Goal: Information Seeking & Learning: Learn about a topic

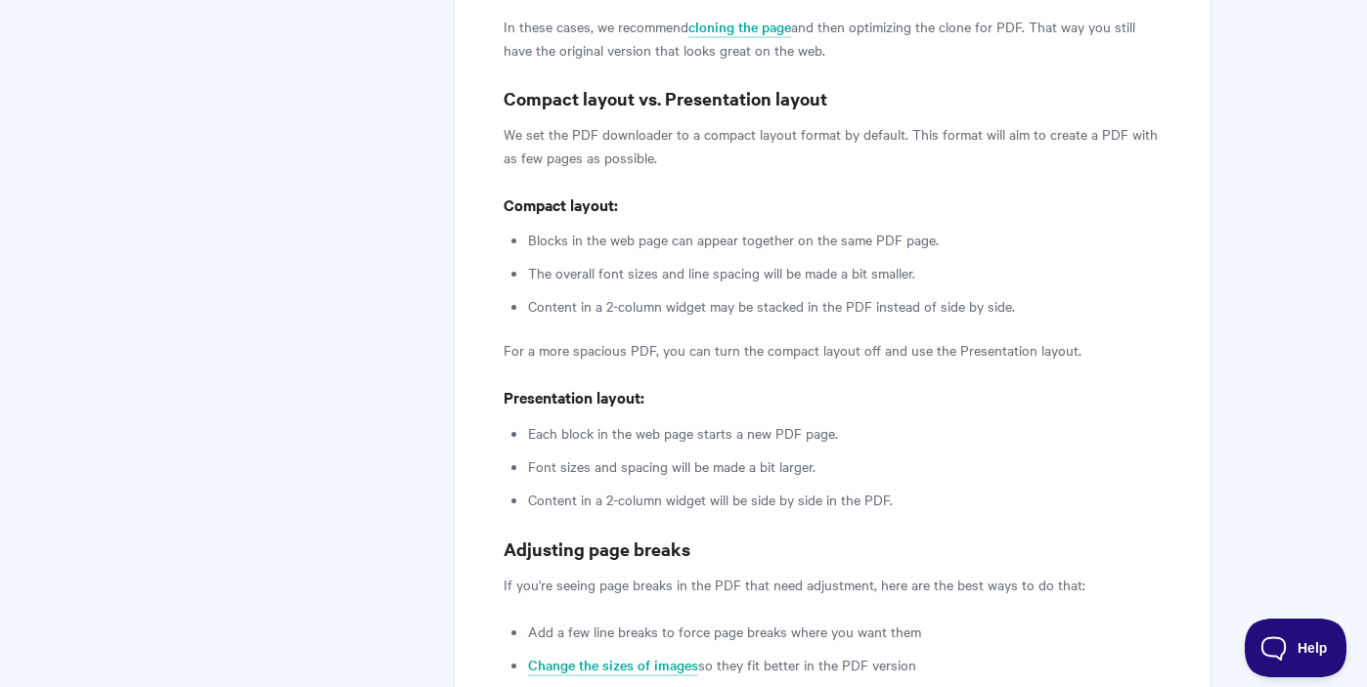
scroll to position [2523, 0]
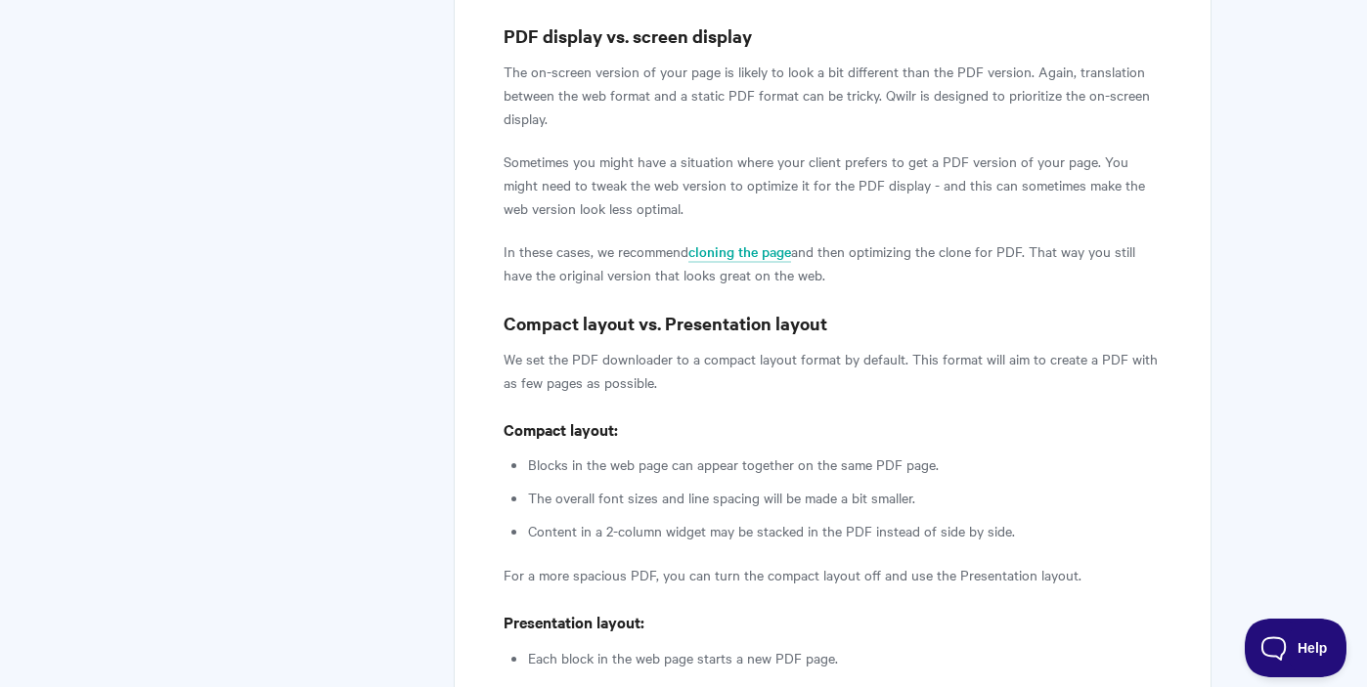
scroll to position [2272, 0]
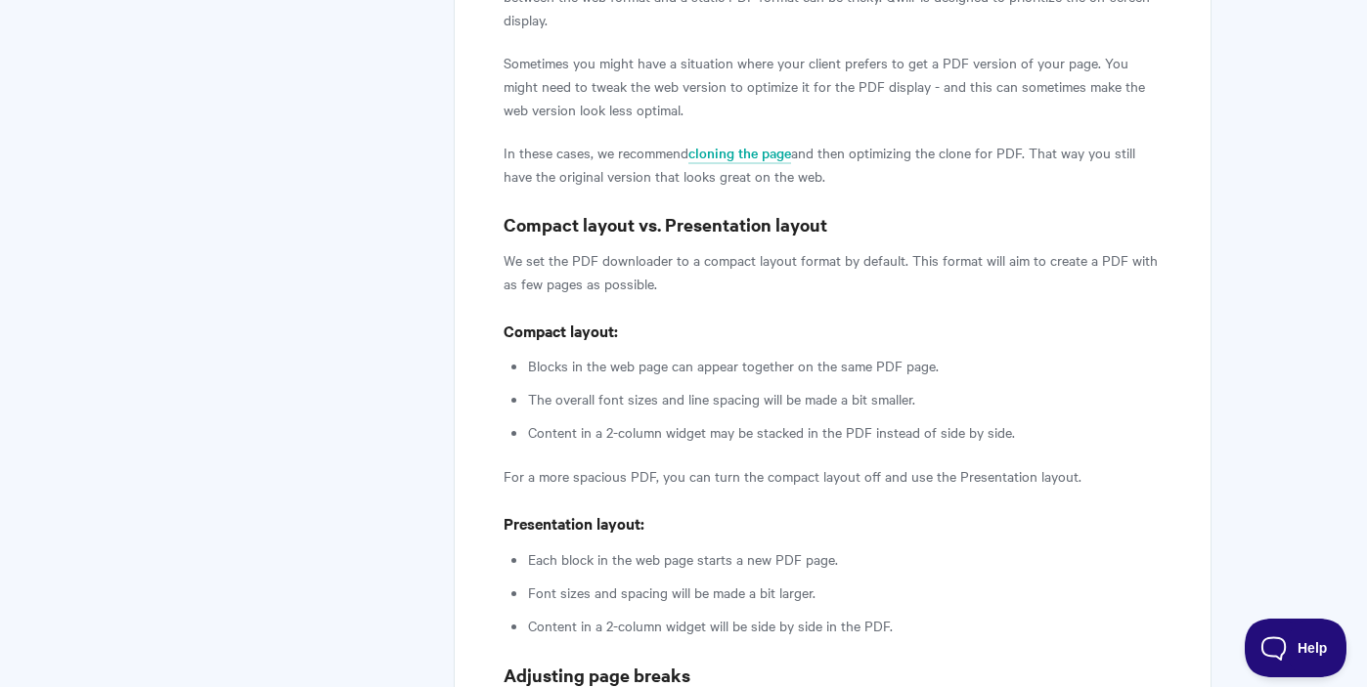
scroll to position [2383, 0]
